Goal: Task Accomplishment & Management: Complete application form

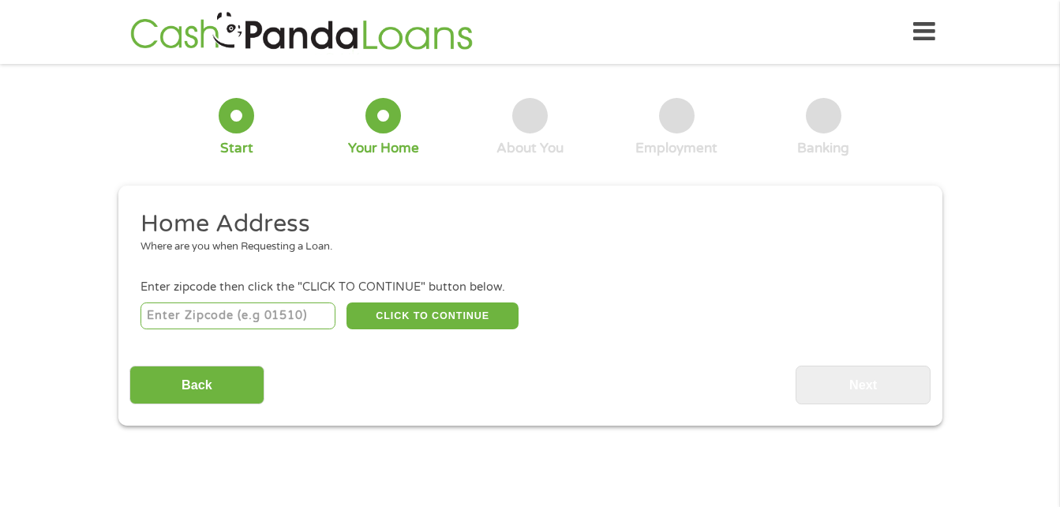
click at [279, 319] on input "number" at bounding box center [238, 315] width 195 height 27
type input "60804"
click at [499, 305] on button "CLICK TO CONTINUE" at bounding box center [433, 315] width 172 height 27
type input "60804"
type input "Cicero"
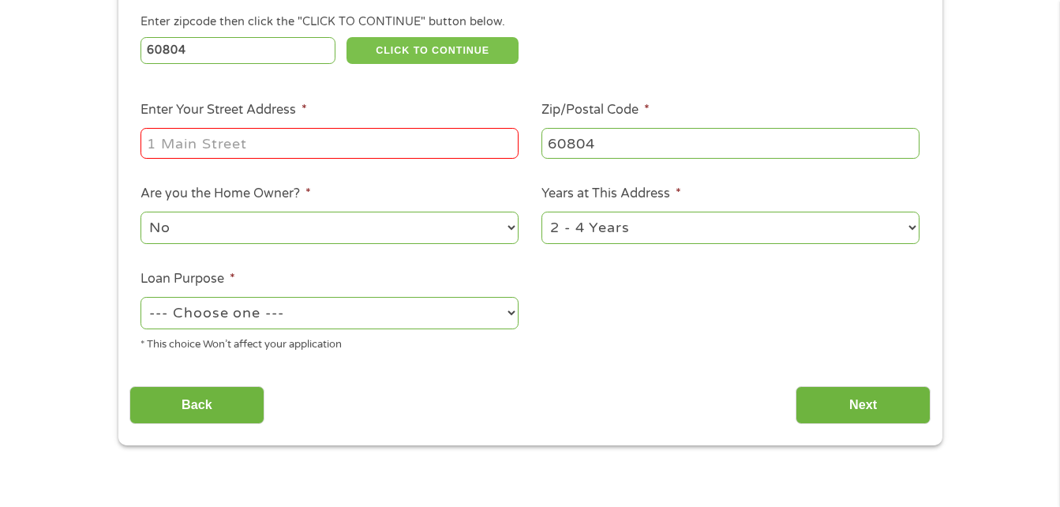
scroll to position [259, 0]
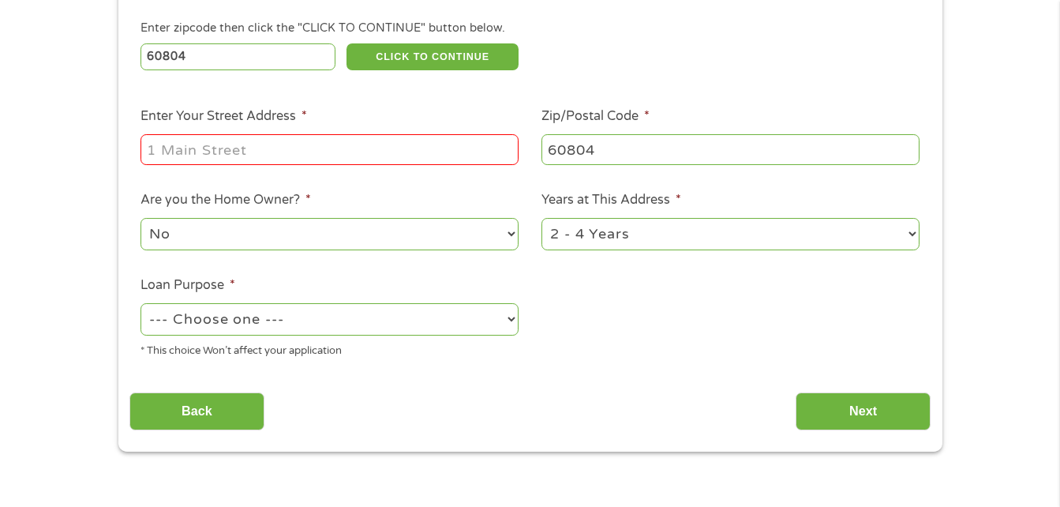
click at [283, 154] on input "Enter Your Street Address *" at bounding box center [330, 149] width 378 height 30
type input "[STREET_ADDRESS]"
click at [506, 304] on select "--- Choose one --- Pay Bills Debt Consolidation Home Improvement Major Purchase…" at bounding box center [330, 319] width 378 height 32
select select "medicalexpenses"
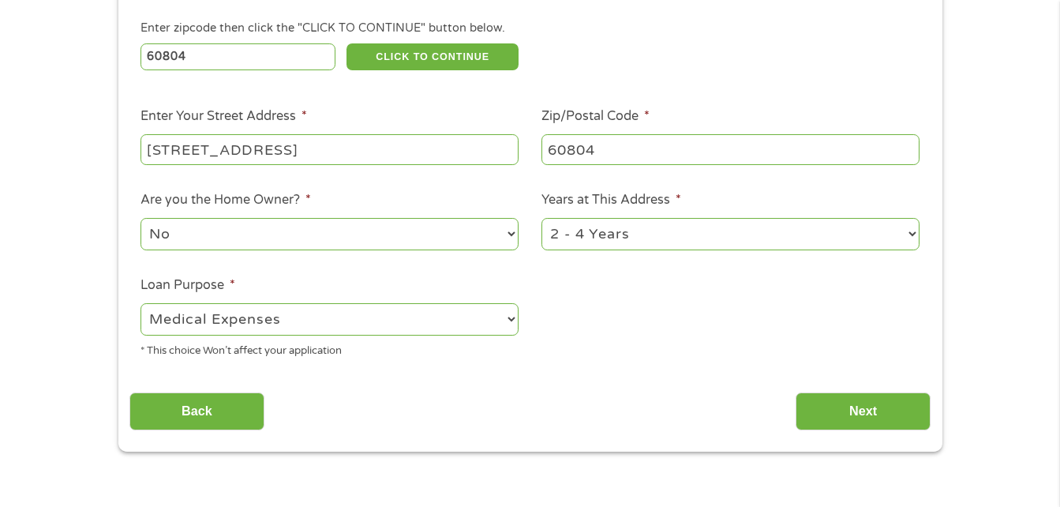
click at [141, 303] on select "--- Choose one --- Pay Bills Debt Consolidation Home Improvement Major Purchase…" at bounding box center [330, 319] width 378 height 32
click at [890, 417] on input "Next" at bounding box center [863, 411] width 135 height 39
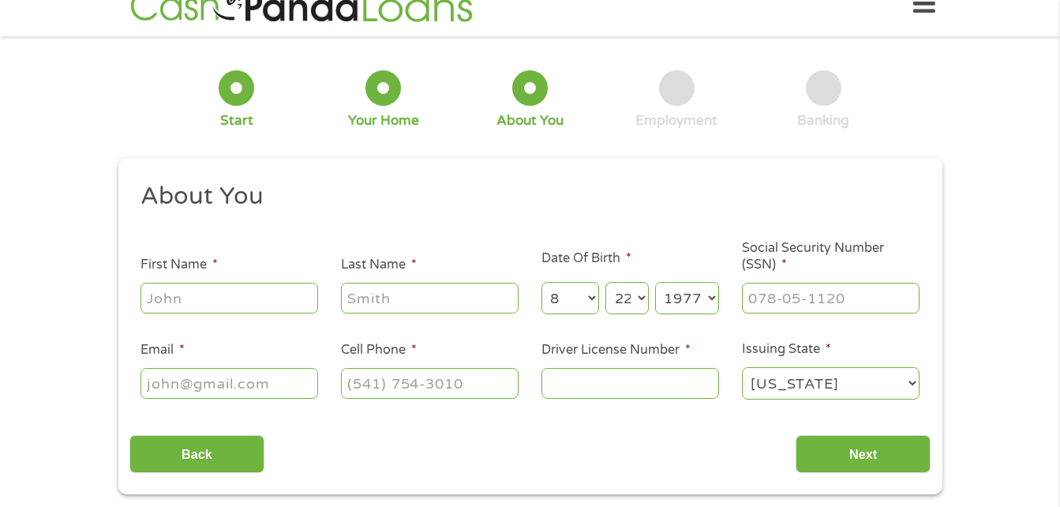
scroll to position [0, 0]
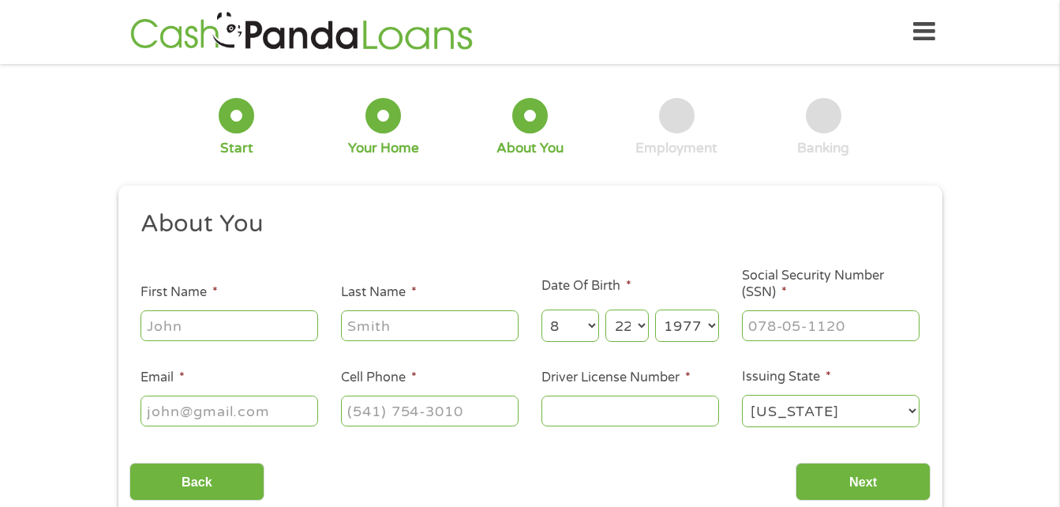
click at [233, 317] on input "First Name *" at bounding box center [230, 325] width 178 height 30
type input "[PERSON_NAME]"
type input "[EMAIL_ADDRESS][DOMAIN_NAME]"
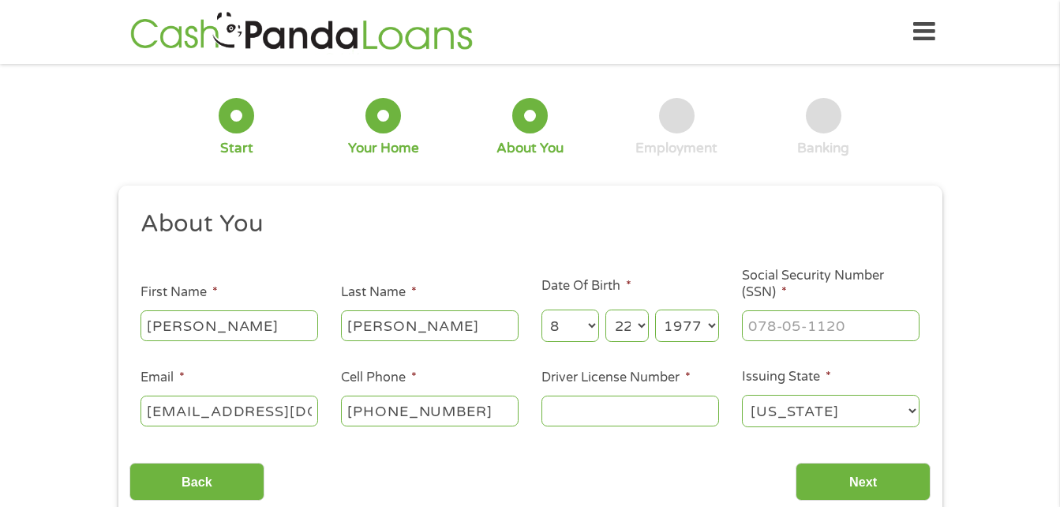
click at [489, 418] on input "[PHONE_NUMBER]" at bounding box center [430, 410] width 178 height 30
type input "[PHONE_NUMBER]"
click at [853, 470] on input "Next" at bounding box center [863, 482] width 135 height 39
